Goal: Check status: Check status

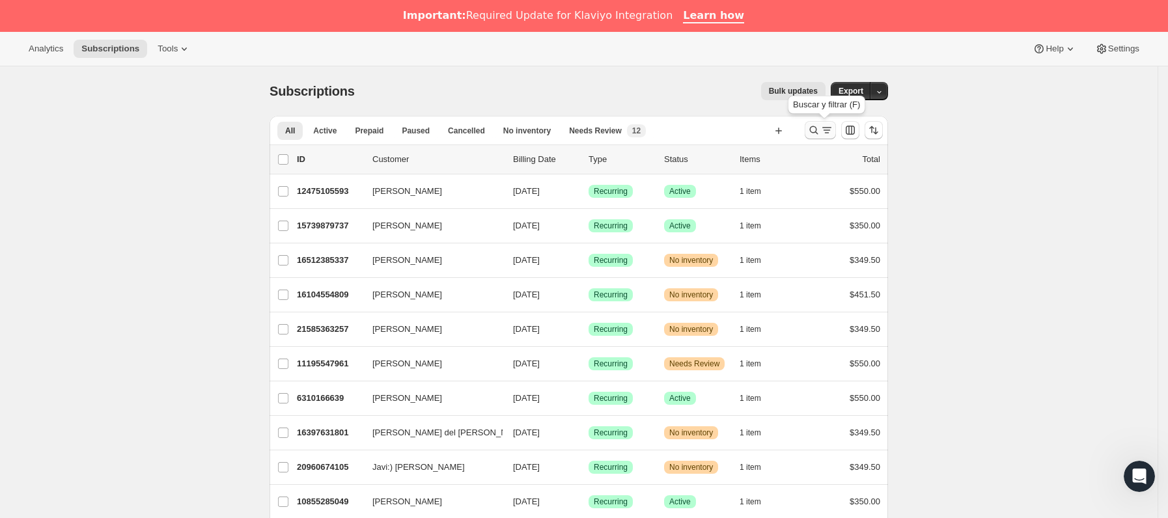
click at [817, 127] on icon "Buscar y filtrar resultados" at bounding box center [814, 130] width 8 height 8
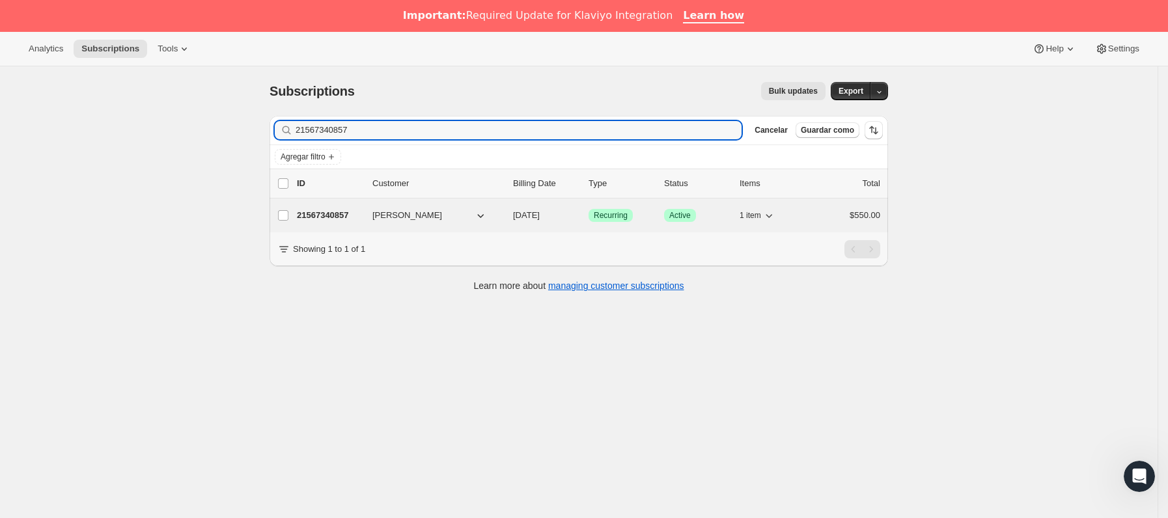
type input "21567340857"
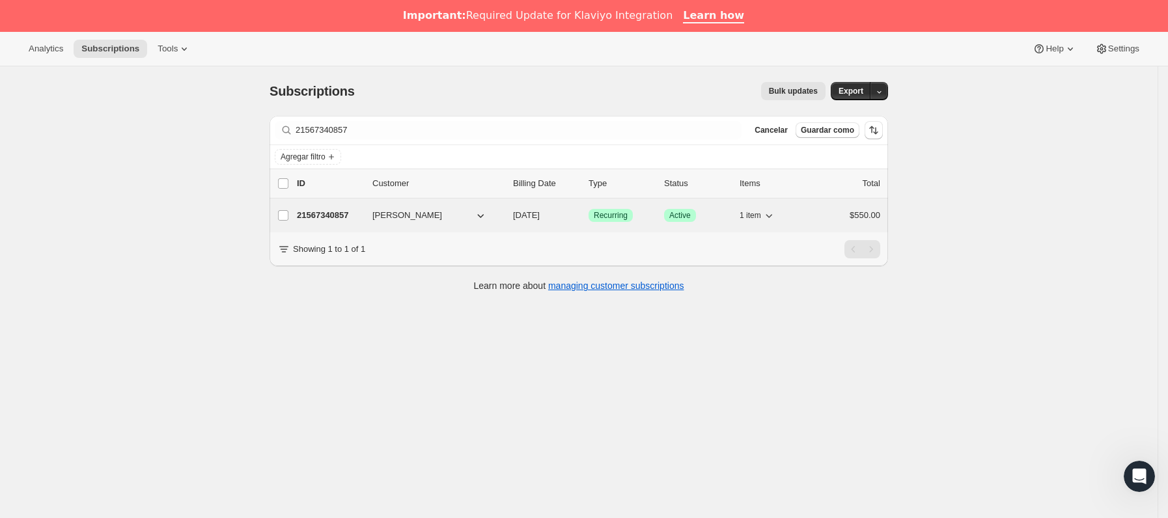
click at [362, 211] on p "21567340857" at bounding box center [329, 215] width 65 height 13
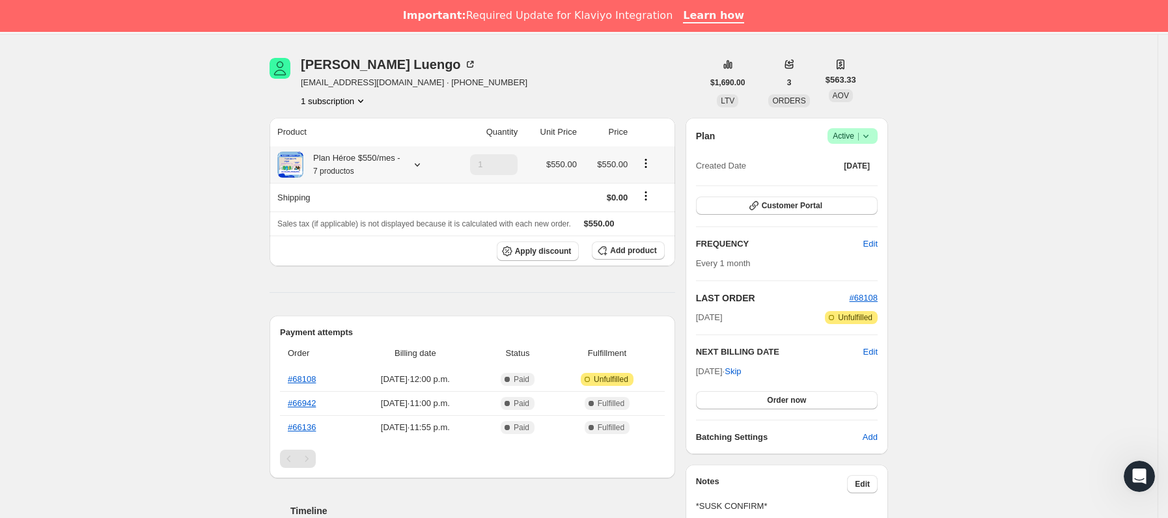
scroll to position [98, 0]
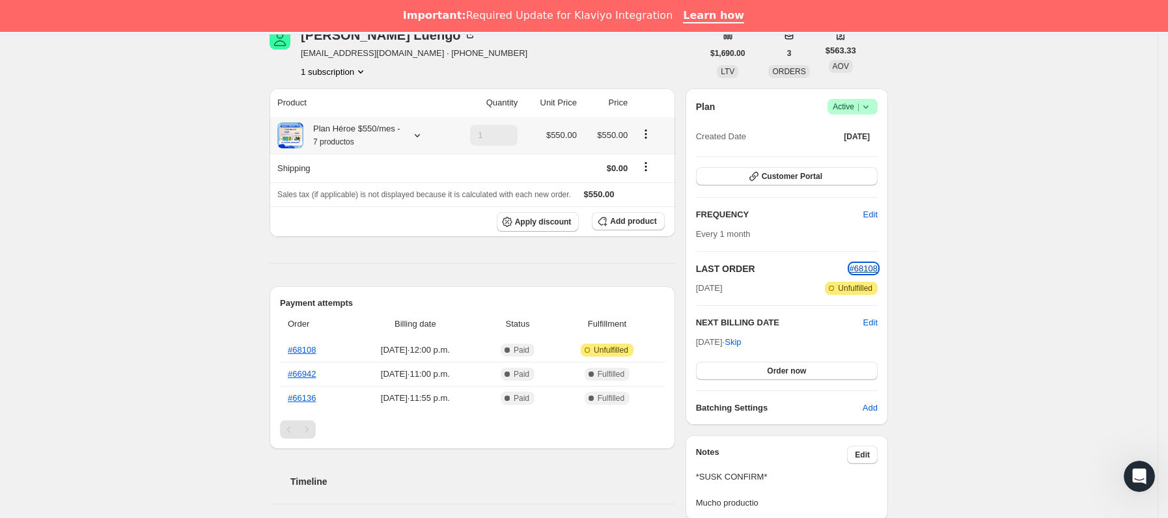
click at [871, 267] on span "#68108" at bounding box center [864, 269] width 28 height 10
